Goal: Complete application form

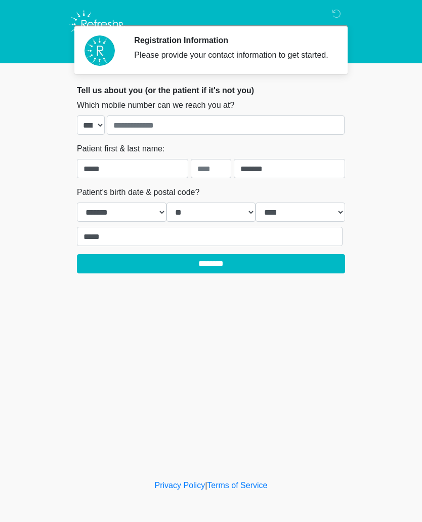
select select "*"
select select "**"
select select "****"
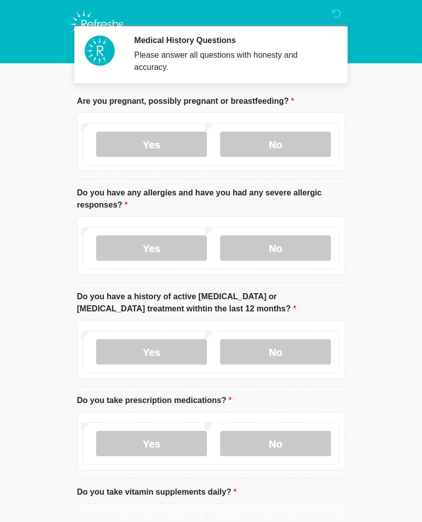
click at [296, 152] on label "No" at bounding box center [275, 144] width 111 height 25
click at [300, 252] on label "No" at bounding box center [275, 247] width 111 height 25
click at [300, 346] on label "No" at bounding box center [275, 351] width 111 height 25
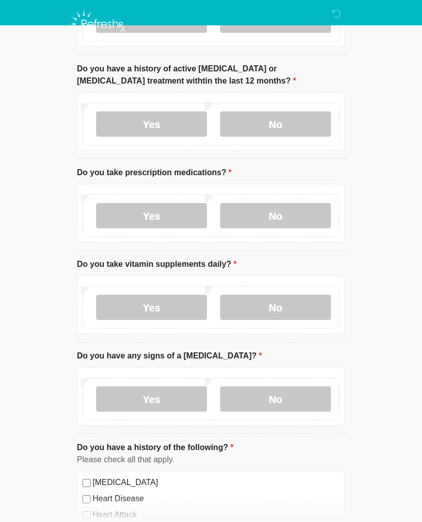
scroll to position [229, 0]
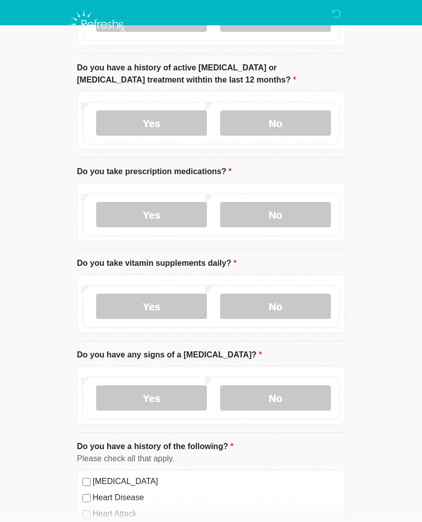
click at [170, 210] on label "Yes" at bounding box center [151, 214] width 111 height 25
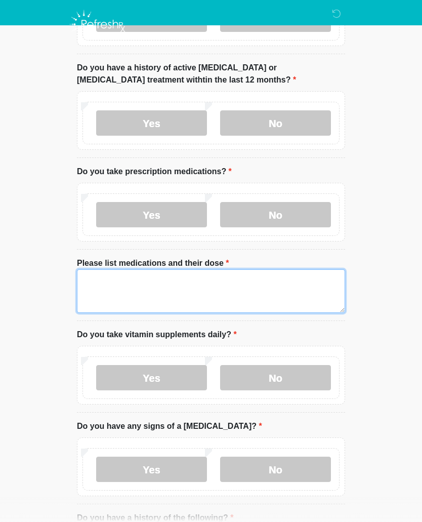
click at [136, 278] on textarea "Please list medications and their dose" at bounding box center [211, 291] width 268 height 44
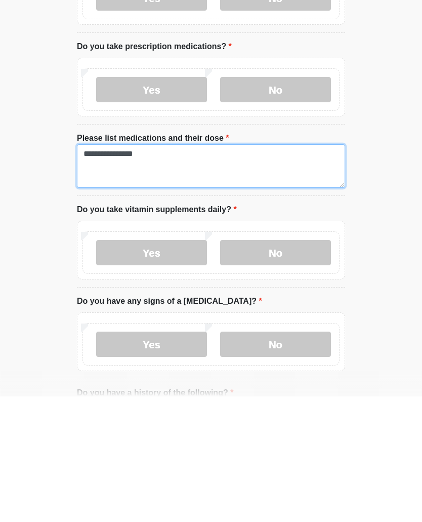
type textarea "**********"
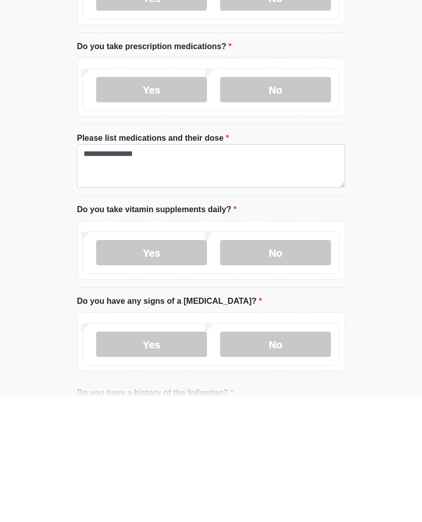
click at [309, 365] on label "No" at bounding box center [275, 377] width 111 height 25
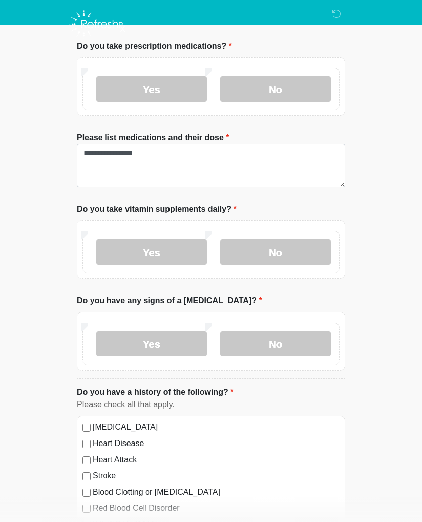
click at [300, 349] on label "No" at bounding box center [275, 343] width 111 height 25
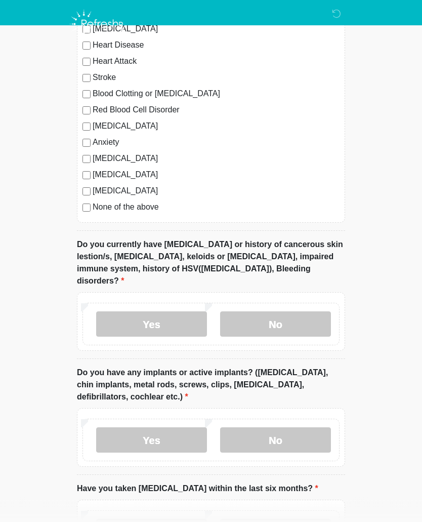
scroll to position [753, 0]
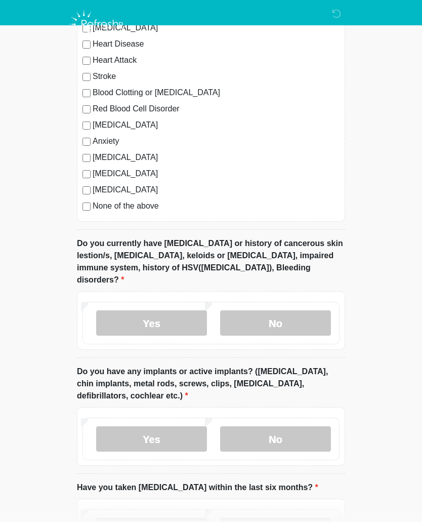
click at [303, 310] on label "No" at bounding box center [275, 322] width 111 height 25
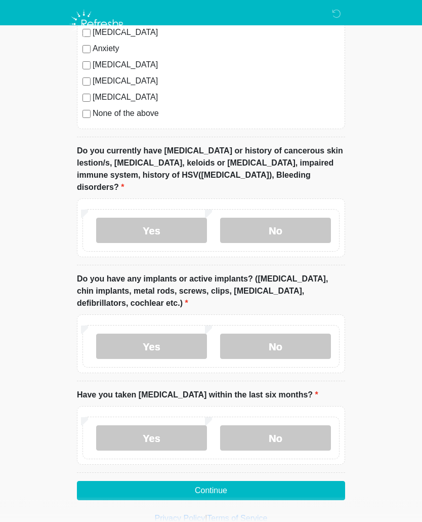
scroll to position [846, 0]
click at [305, 333] on label "No" at bounding box center [275, 345] width 111 height 25
click at [305, 428] on label "No" at bounding box center [275, 437] width 111 height 25
click at [160, 333] on label "Yes" at bounding box center [151, 345] width 111 height 25
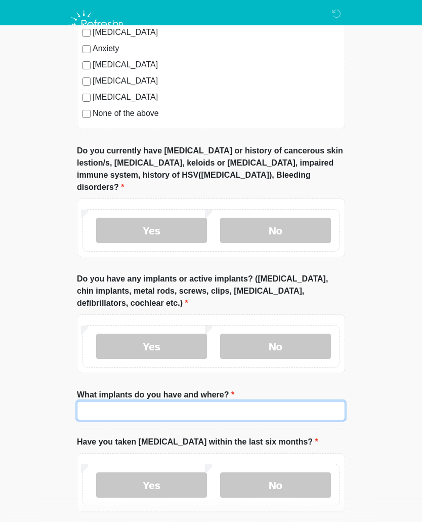
click at [158, 401] on input "What implants do you have and where?" at bounding box center [211, 410] width 268 height 19
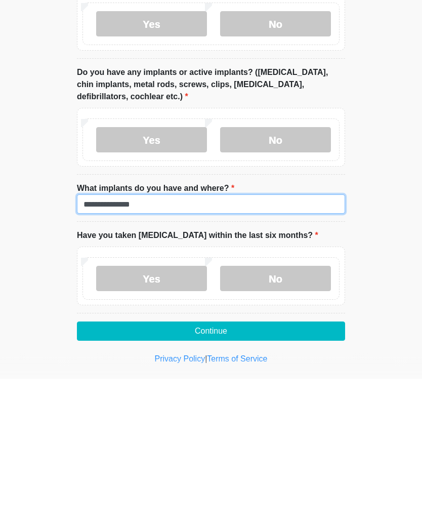
scroll to position [911, 0]
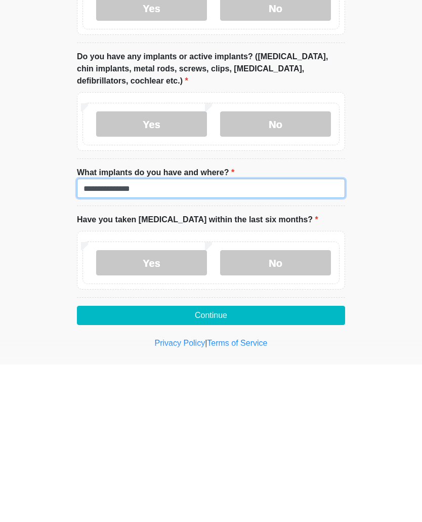
type input "**********"
click at [207, 463] on button "Continue" at bounding box center [211, 472] width 268 height 19
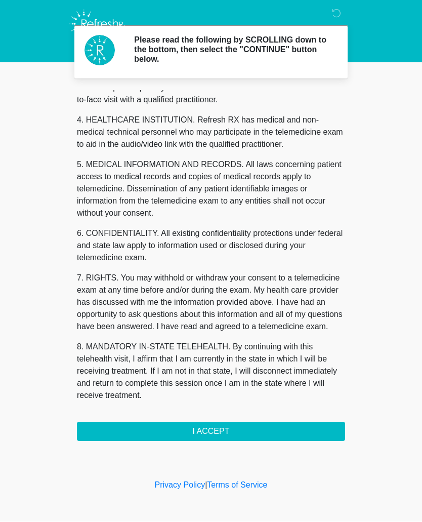
scroll to position [268, 0]
click at [211, 437] on button "I ACCEPT" at bounding box center [211, 431] width 268 height 19
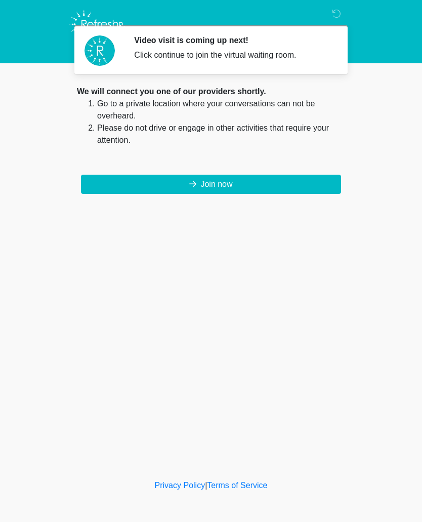
click at [280, 193] on button "Join now" at bounding box center [211, 184] width 260 height 19
